Goal: Complete application form

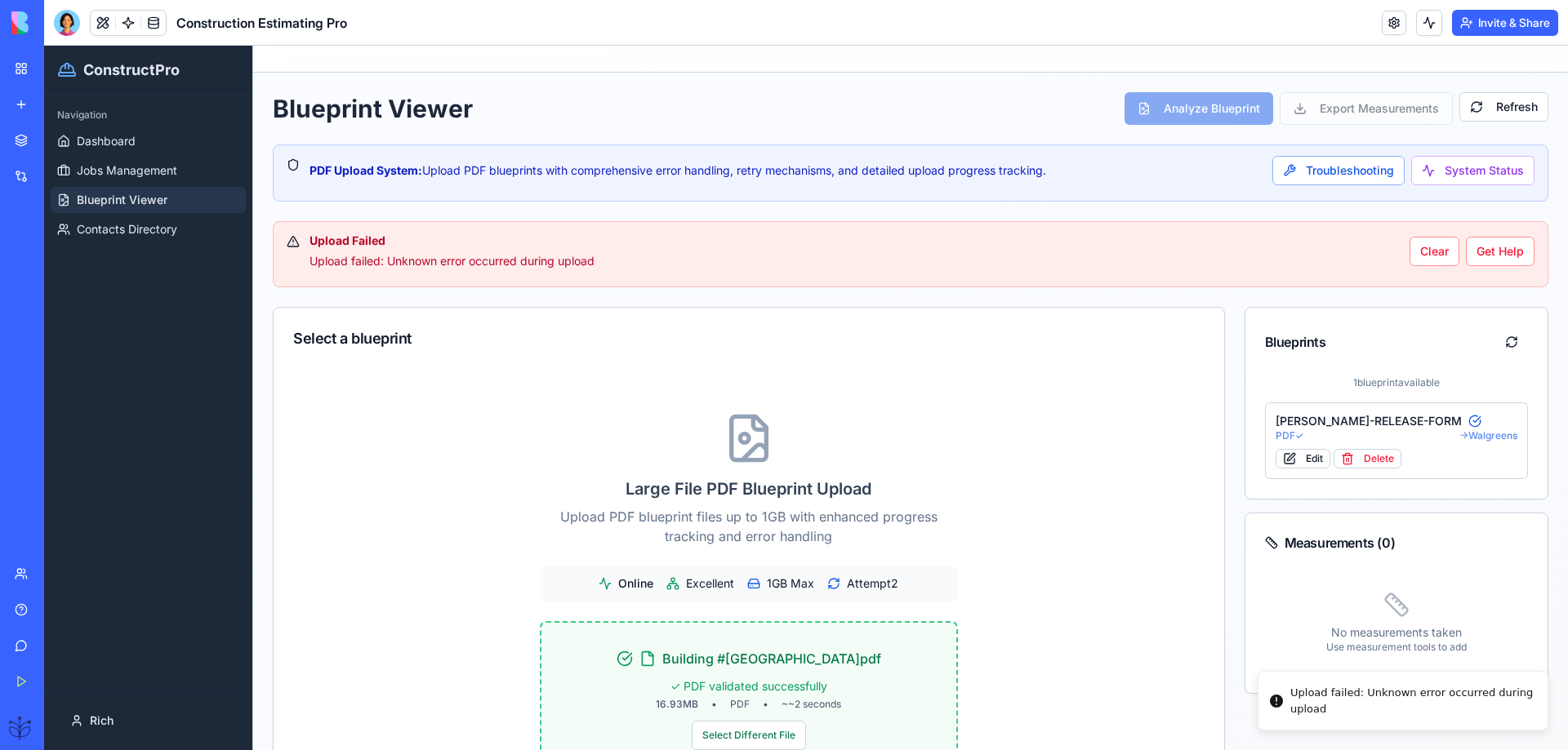
scroll to position [366, 0]
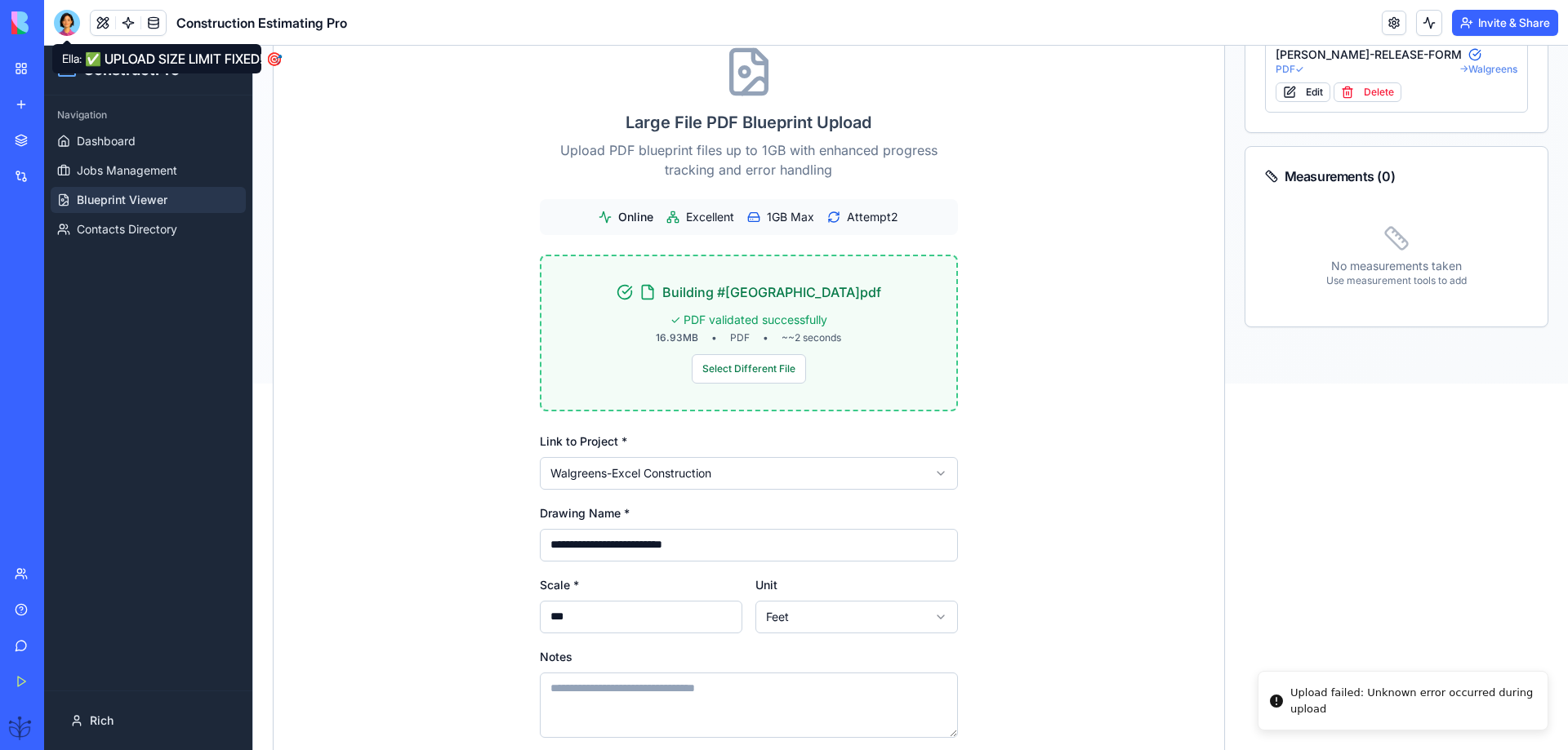
click at [63, 23] on div at bounding box center [67, 23] width 26 height 26
drag, startPoint x: 66, startPoint y: 26, endPoint x: 45, endPoint y: 0, distance: 33.4
click at [67, 26] on div at bounding box center [67, 23] width 26 height 26
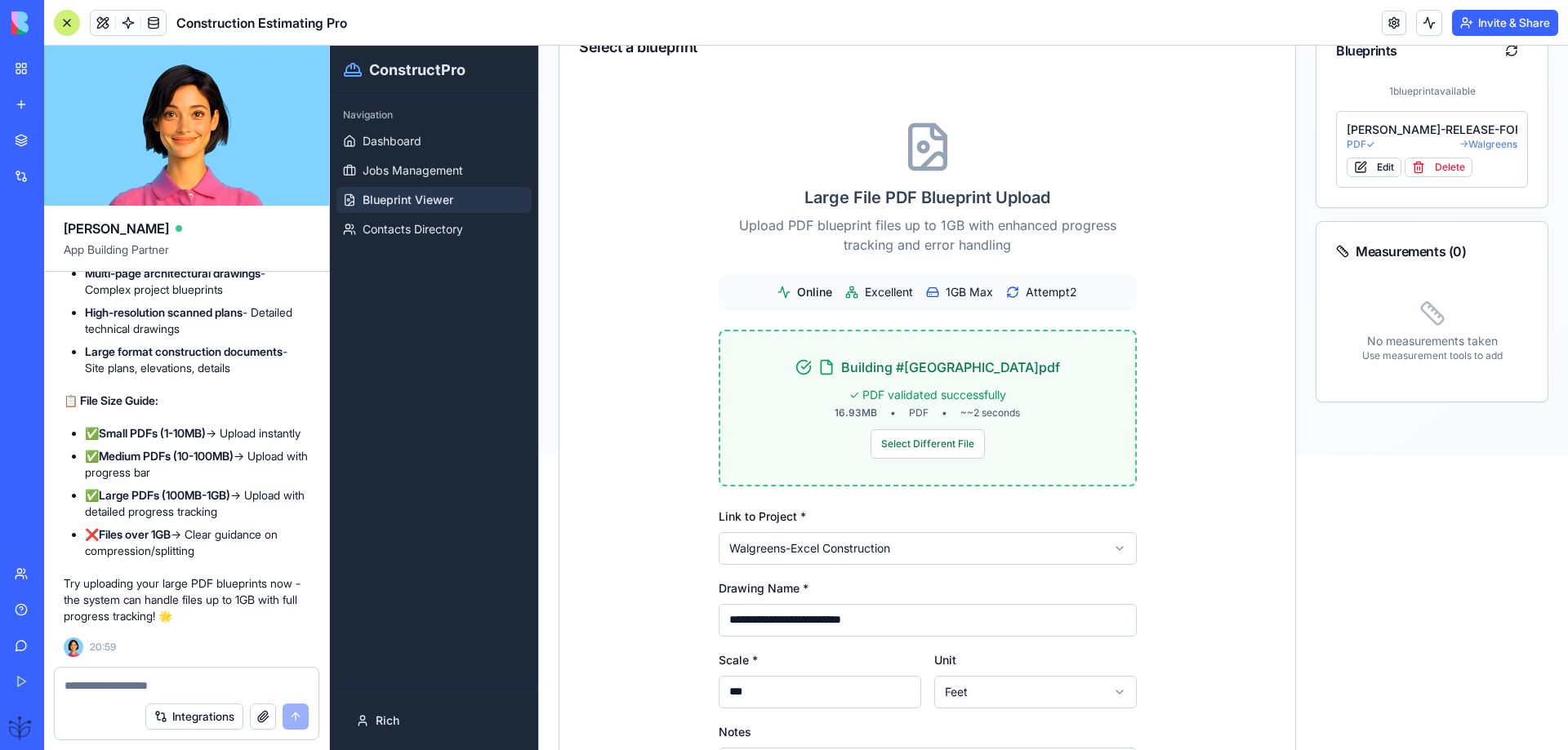
scroll to position [258, 0]
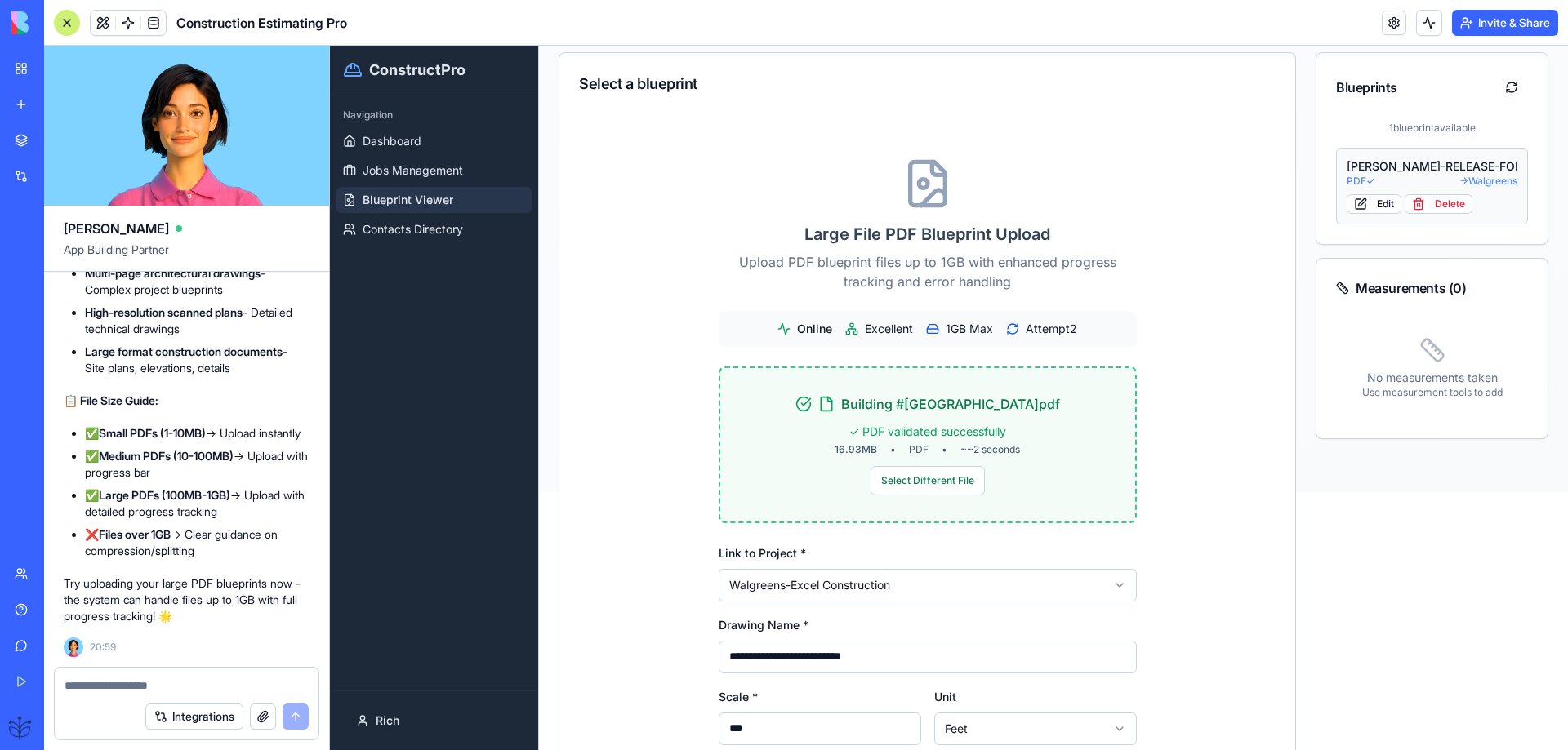
click at [1417, 159] on div "[PERSON_NAME]-RELEASE-FORM" at bounding box center [1431, 167] width 171 height 16
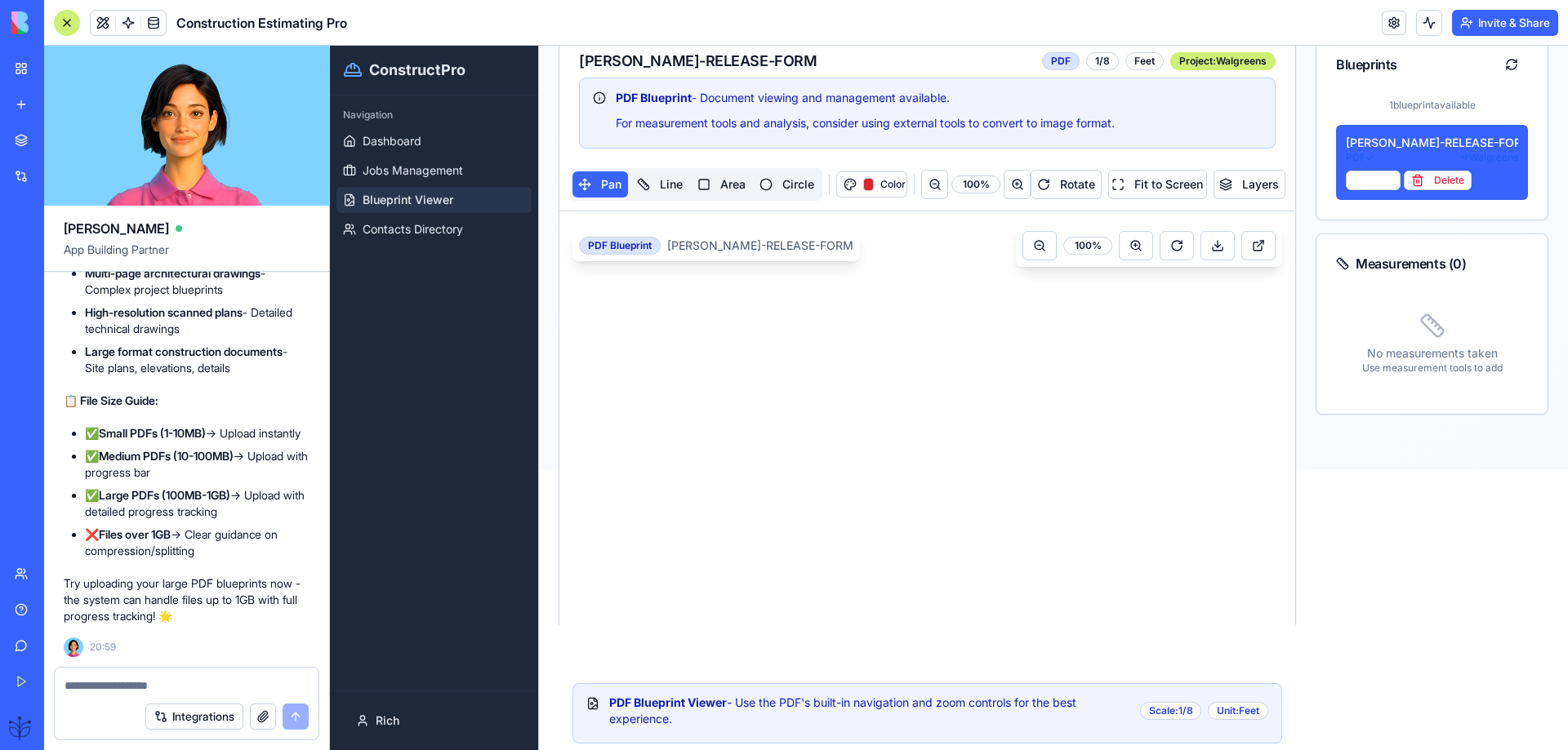
scroll to position [288, 0]
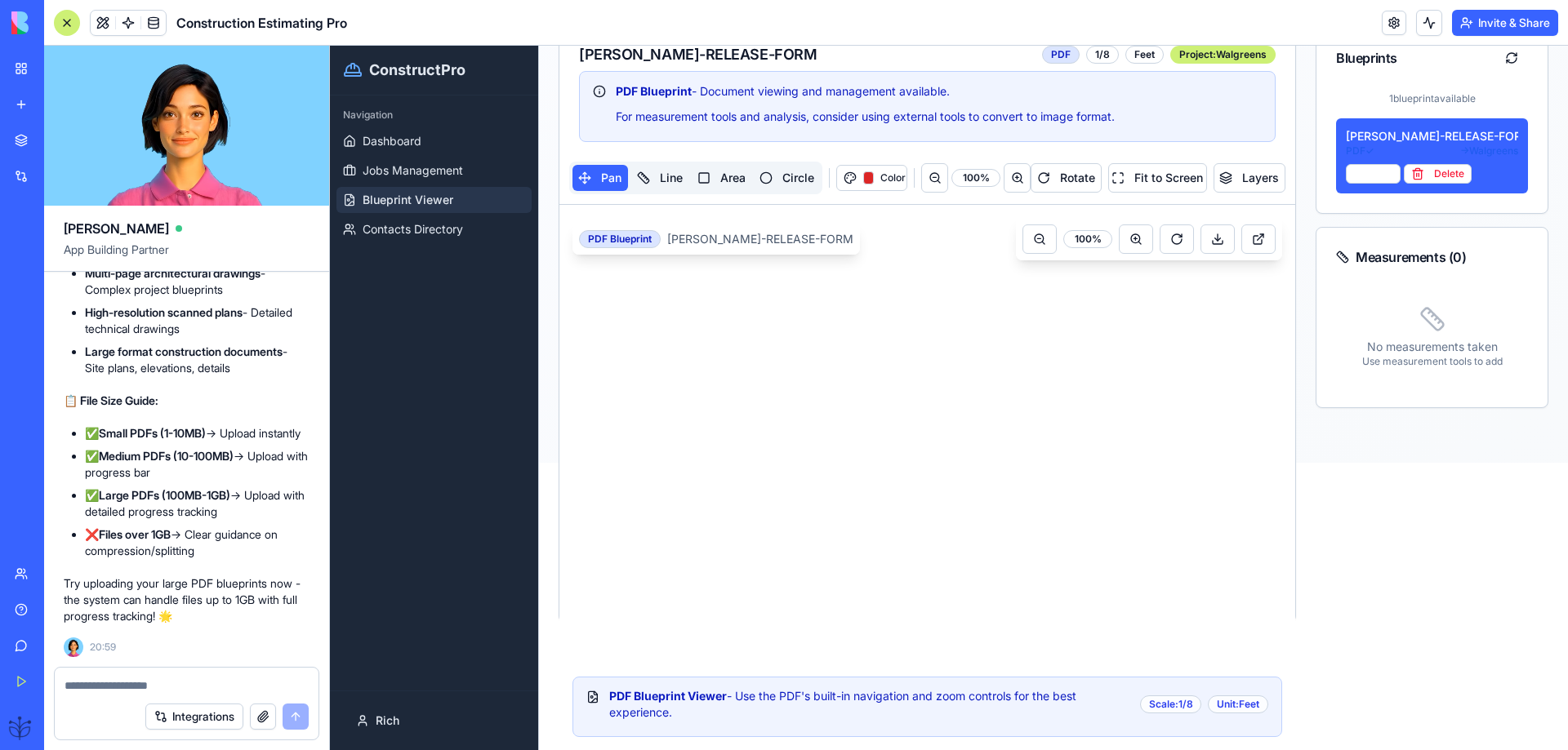
click at [824, 700] on div "PDF Blueprint Viewer - Use the PDF's built-in navigation and zoom controls for …" at bounding box center [874, 704] width 531 height 33
click at [1162, 713] on div "Scale: 1/8" at bounding box center [1171, 704] width 62 height 18
click at [1161, 712] on div "Scale: 1/8" at bounding box center [1171, 704] width 62 height 18
click at [759, 699] on div "PDF Blueprint Viewer - Use the PDF's built-in navigation and zoom controls for …" at bounding box center [874, 704] width 531 height 33
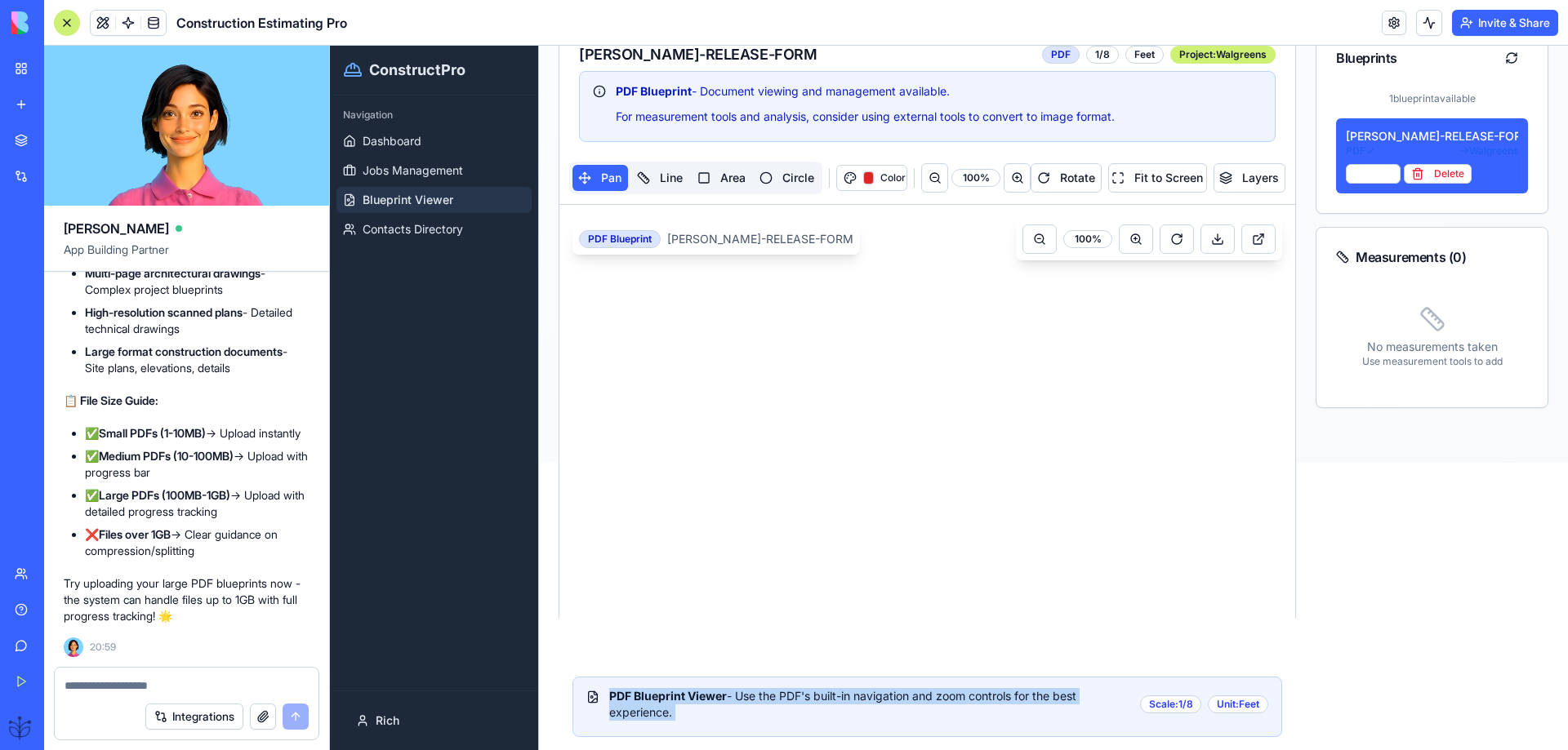
click at [759, 699] on div "PDF Blueprint Viewer - Use the PDF's built-in navigation and zoom controls for …" at bounding box center [874, 704] width 531 height 33
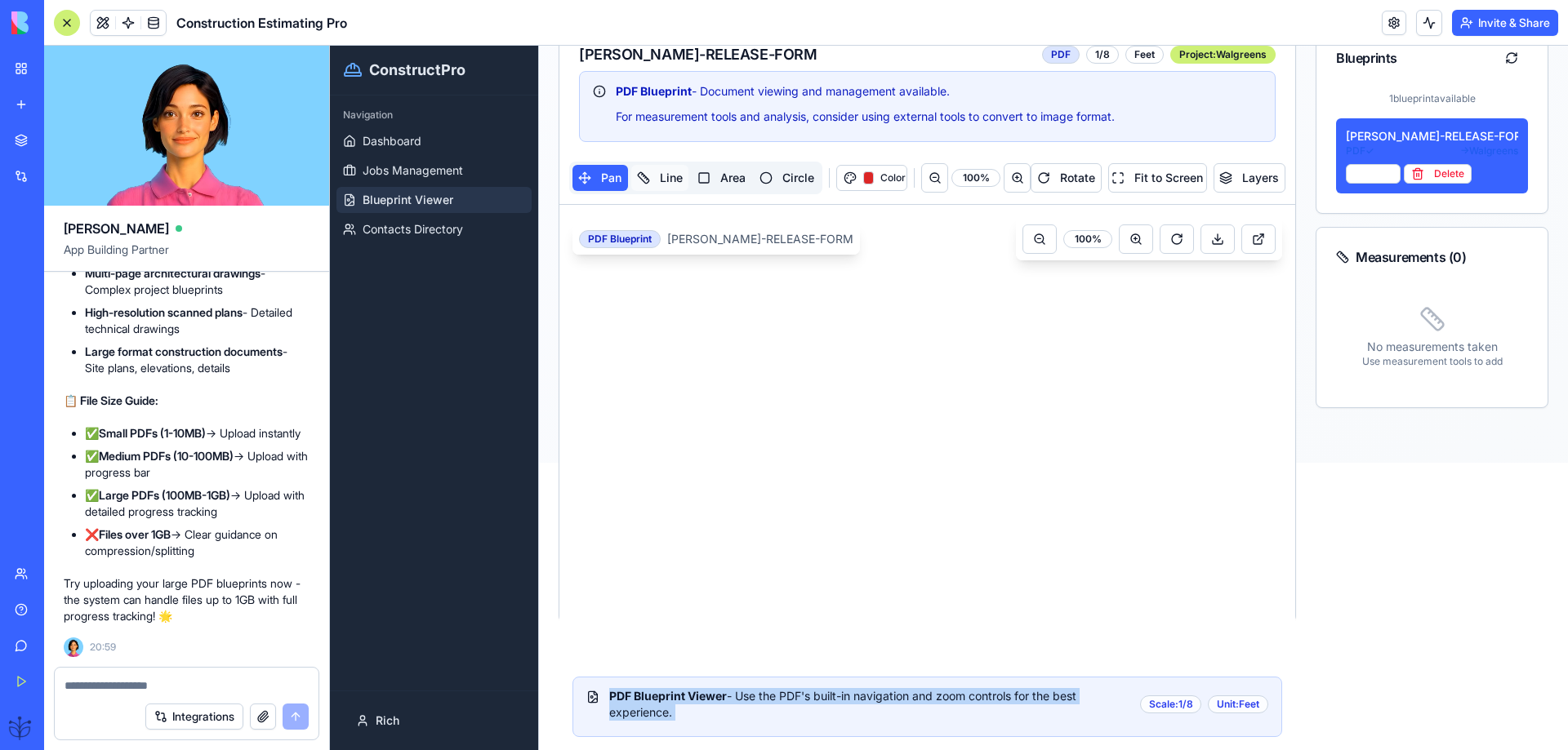
click at [657, 185] on button "Line" at bounding box center [660, 178] width 57 height 26
click at [1137, 178] on button "Fit to Screen" at bounding box center [1157, 178] width 99 height 29
click at [1232, 181] on button "Layers" at bounding box center [1249, 178] width 72 height 29
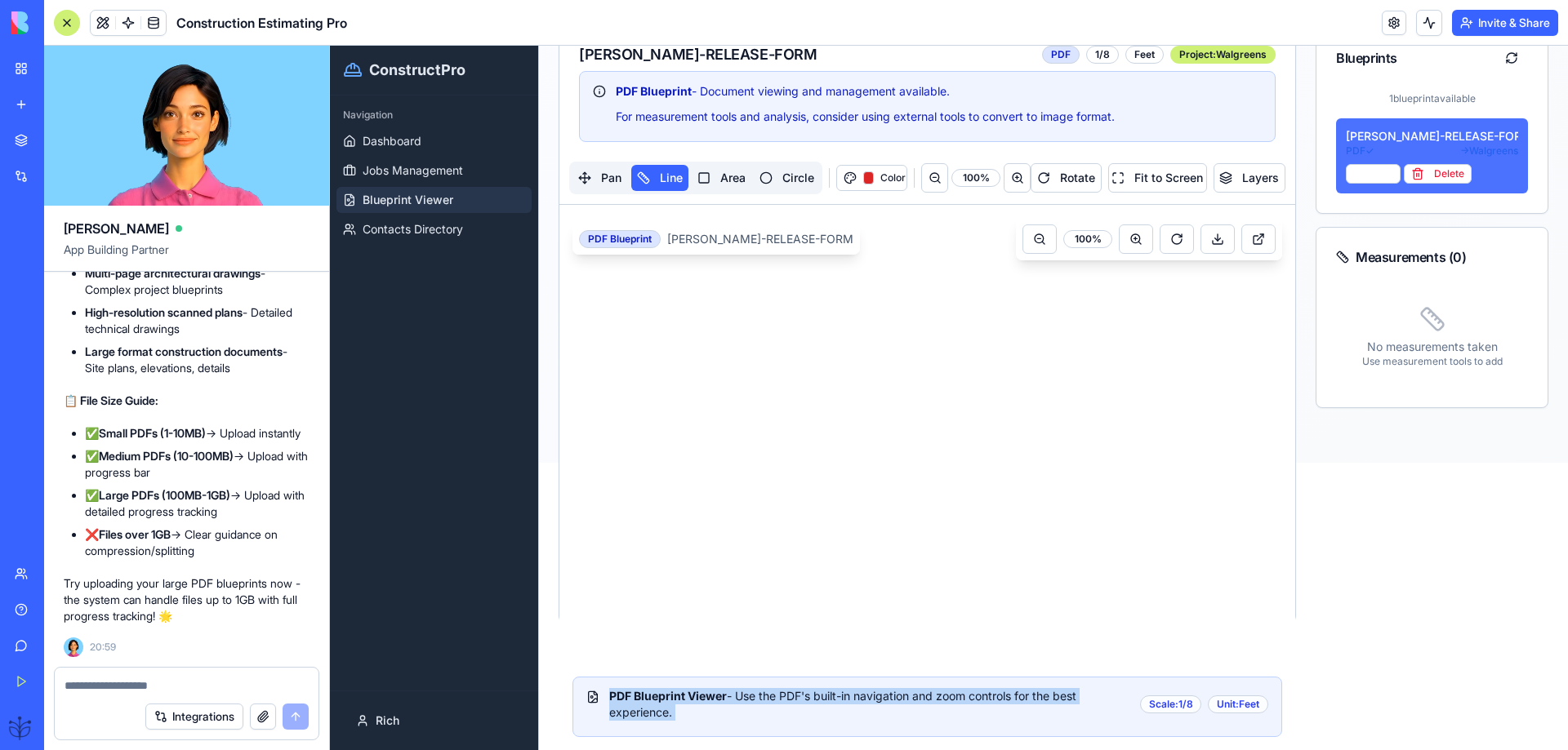
click at [1346, 153] on span "PDF ✓" at bounding box center [1360, 151] width 29 height 13
click at [1346, 149] on span "PDF ✓" at bounding box center [1360, 151] width 29 height 13
click at [1346, 149] on span "PDF ✓" at bounding box center [1360, 151] width 29 height 13
click at [1346, 150] on span "PDF ✓" at bounding box center [1360, 151] width 29 height 13
click at [1346, 168] on button "Edit" at bounding box center [1373, 174] width 55 height 20
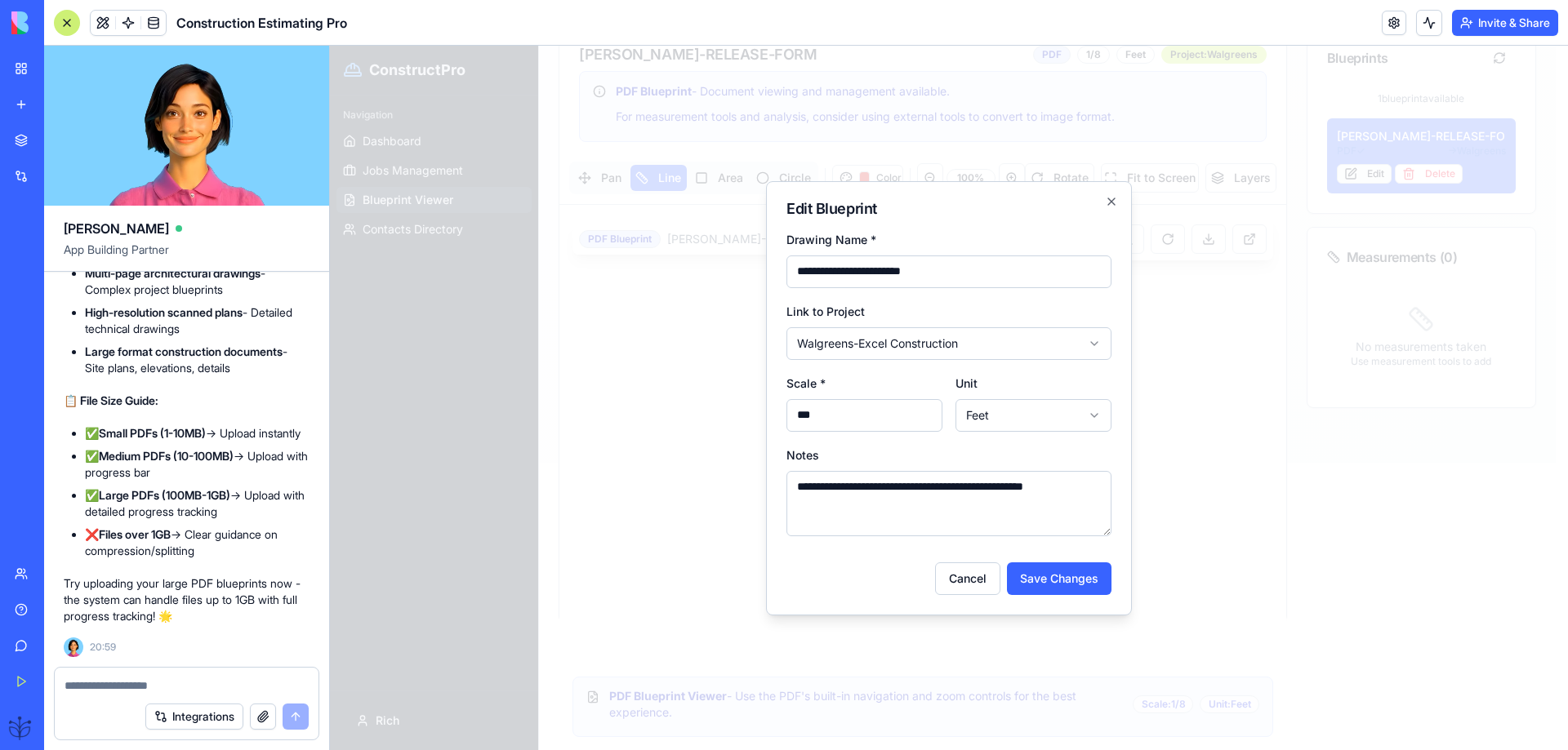
click at [1341, 171] on div at bounding box center [949, 398] width 1238 height 704
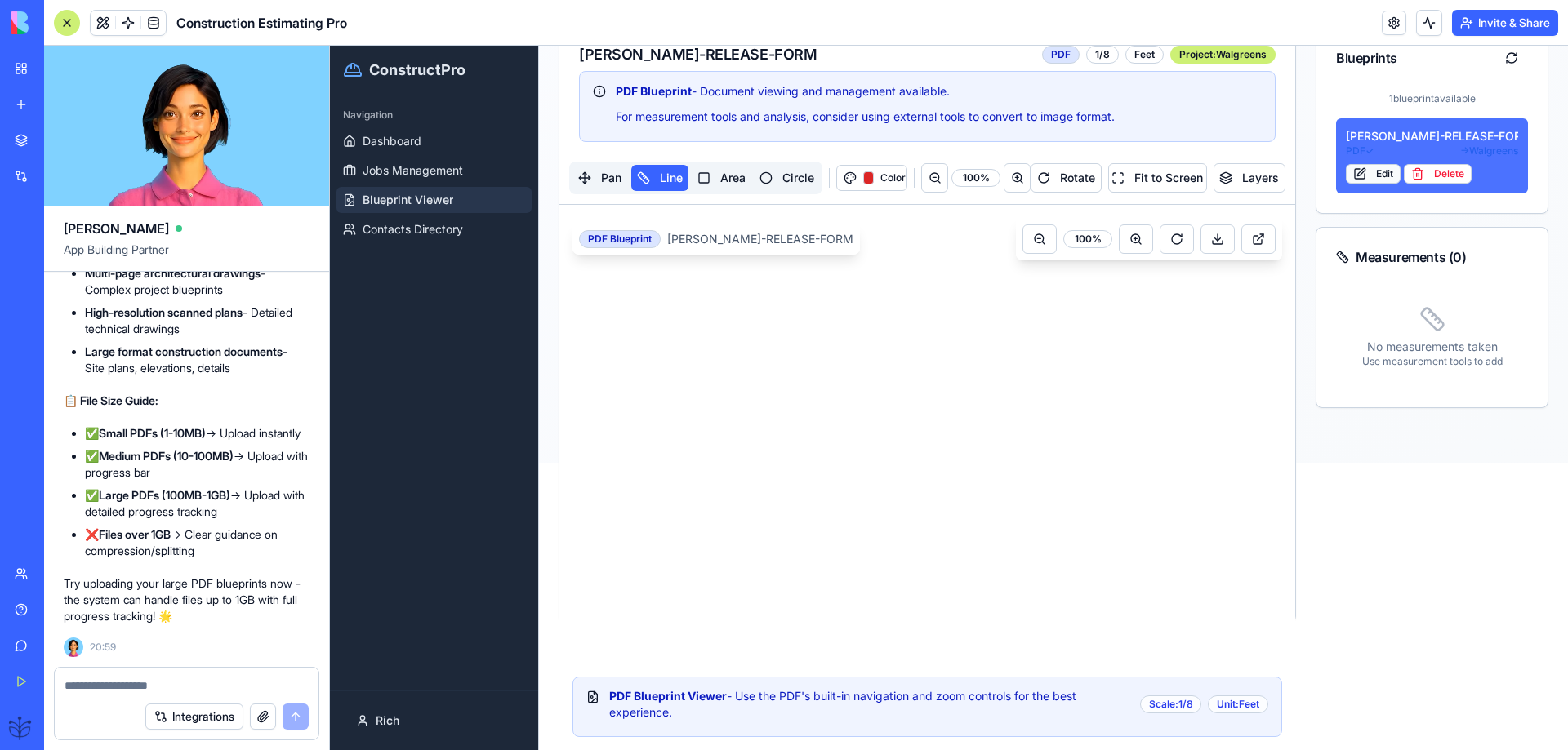
click at [1346, 176] on button "Edit" at bounding box center [1373, 174] width 55 height 20
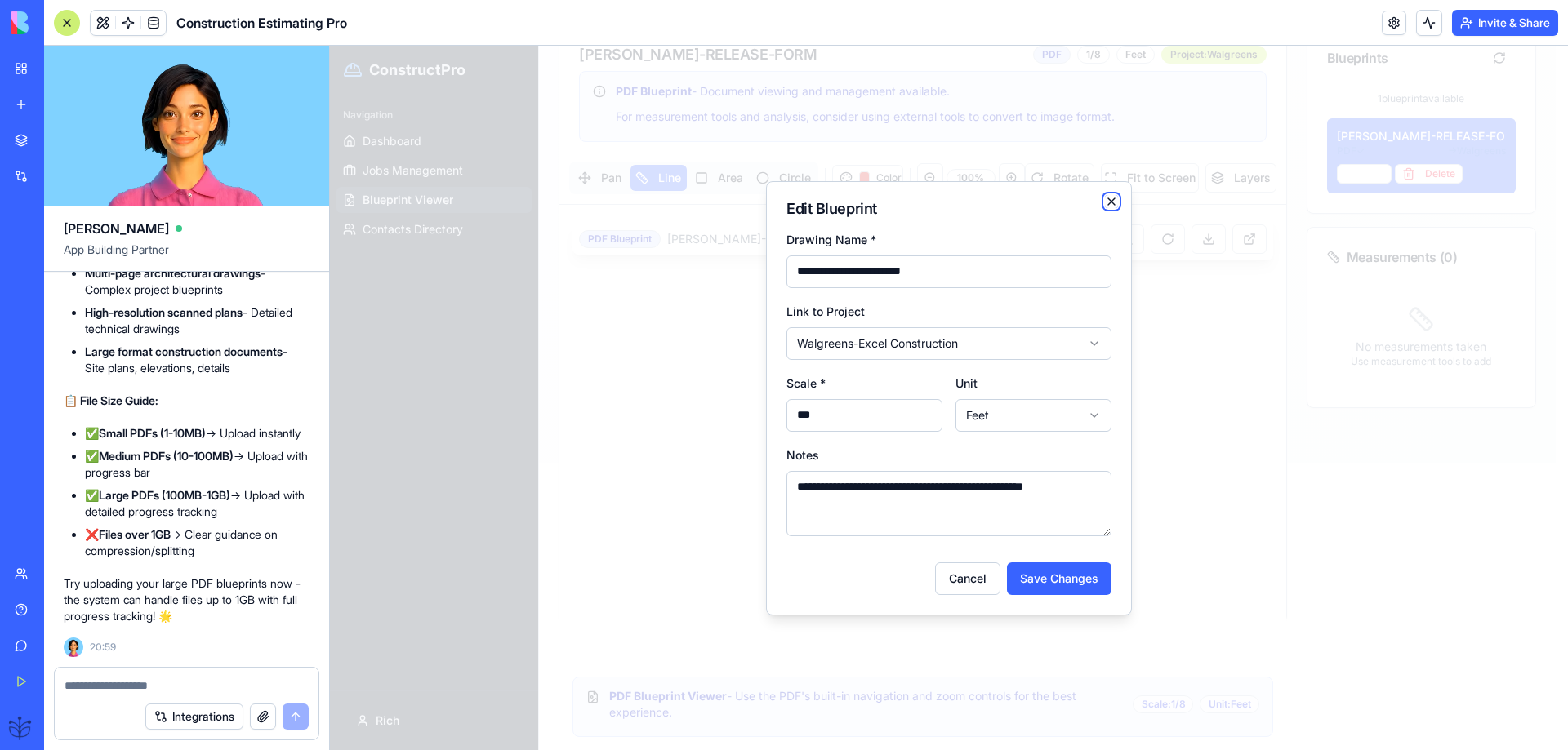
click at [1110, 203] on icon "button" at bounding box center [1111, 202] width 13 height 13
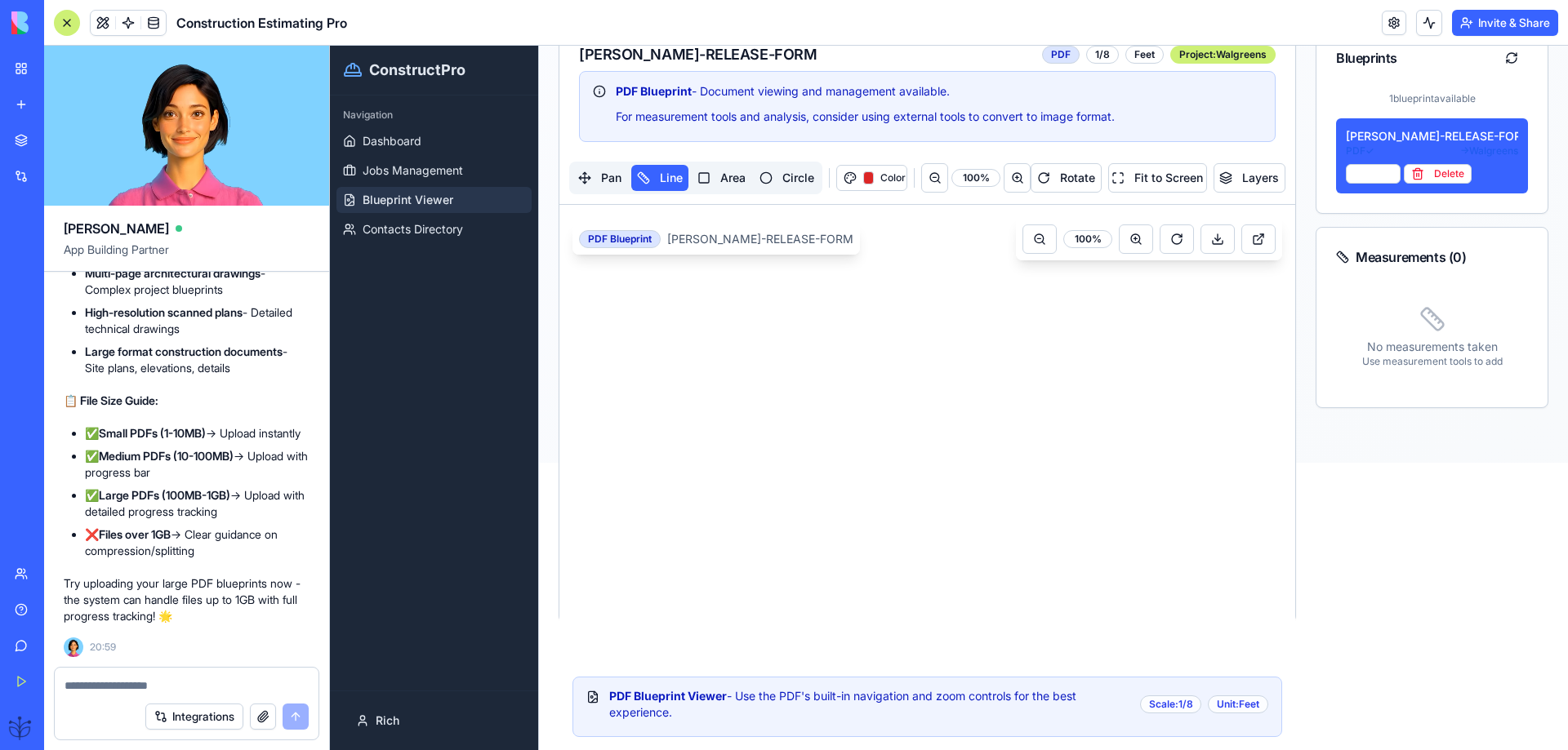
click at [764, 245] on div "[PERSON_NAME]-RELEASE-FORM" at bounding box center [760, 239] width 186 height 16
click at [1241, 242] on button at bounding box center [1258, 239] width 34 height 29
click at [120, 676] on div at bounding box center [186, 681] width 264 height 26
click at [114, 692] on textarea at bounding box center [186, 685] width 244 height 16
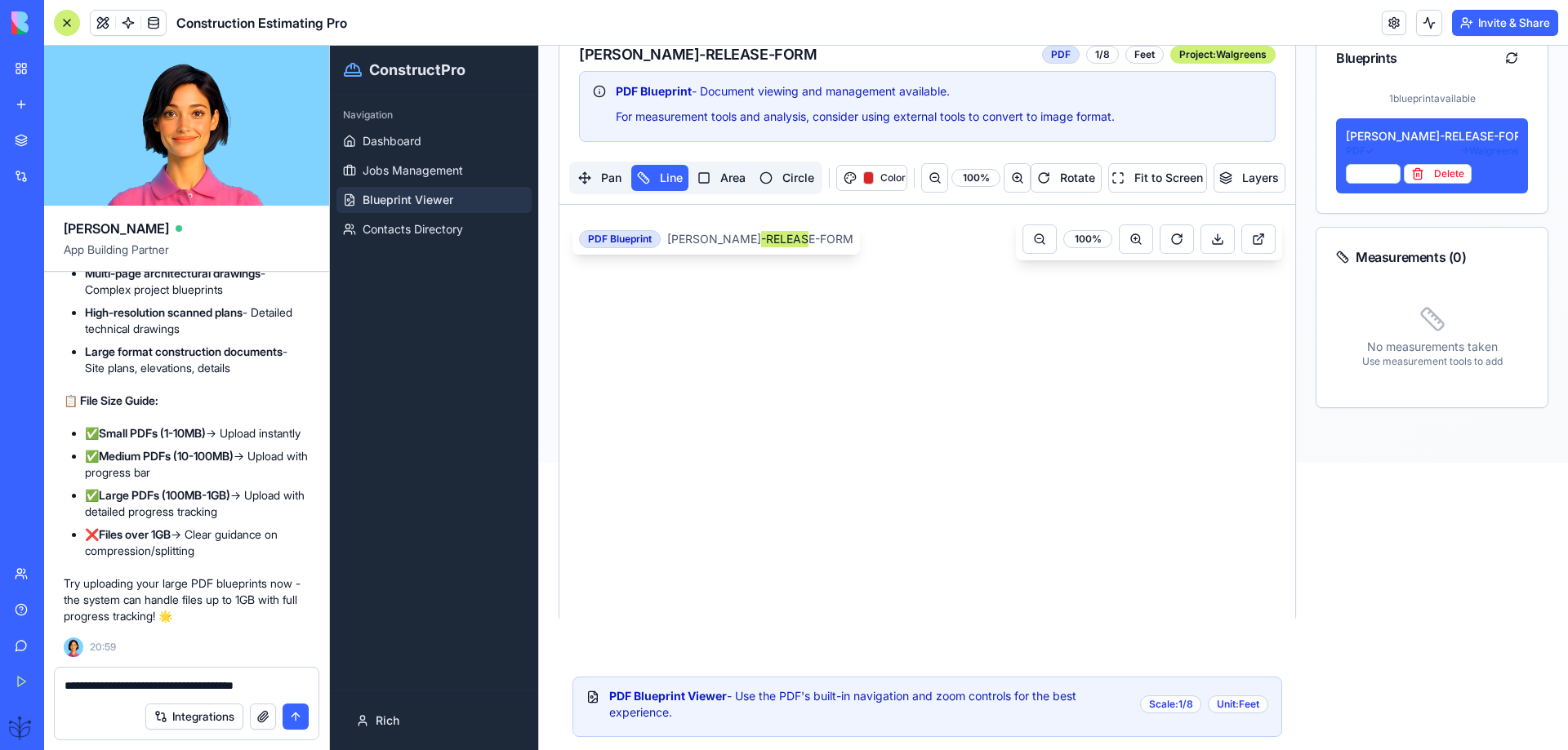
type textarea "**********"
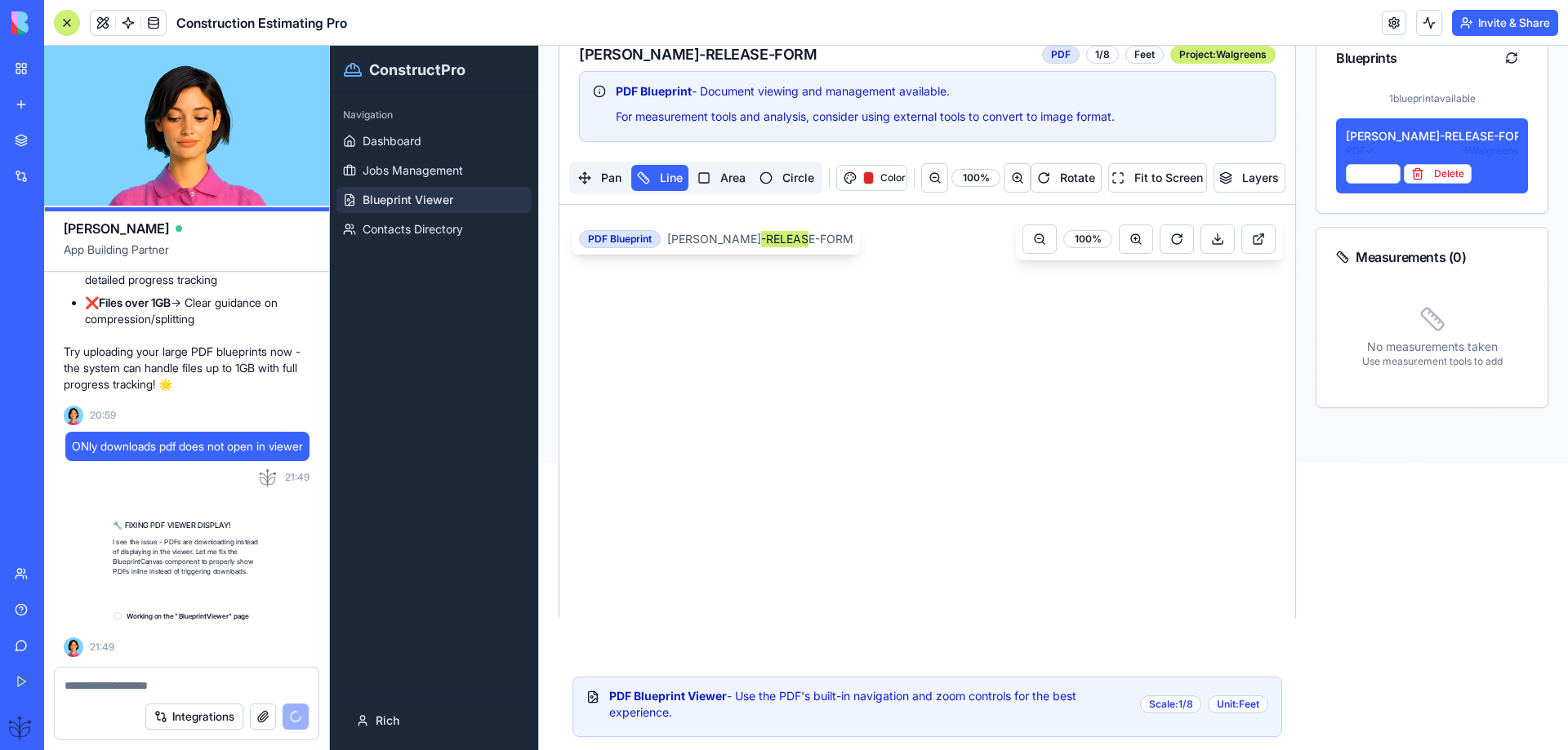
scroll to position [38439, 0]
